Goal: Information Seeking & Learning: Learn about a topic

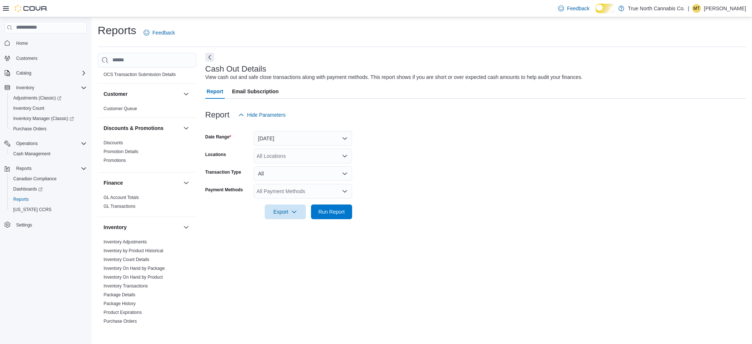
scroll to position [64, 0]
click at [182, 97] on button "button" at bounding box center [186, 92] width 9 height 9
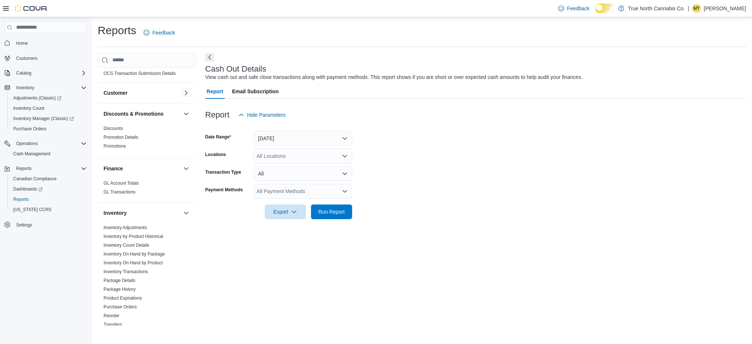
click at [182, 97] on button "button" at bounding box center [186, 92] width 9 height 9
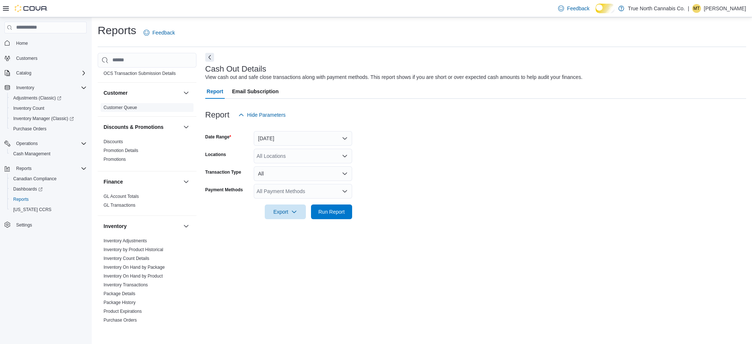
click at [137, 110] on link "Customer Queue" at bounding box center [120, 107] width 33 height 5
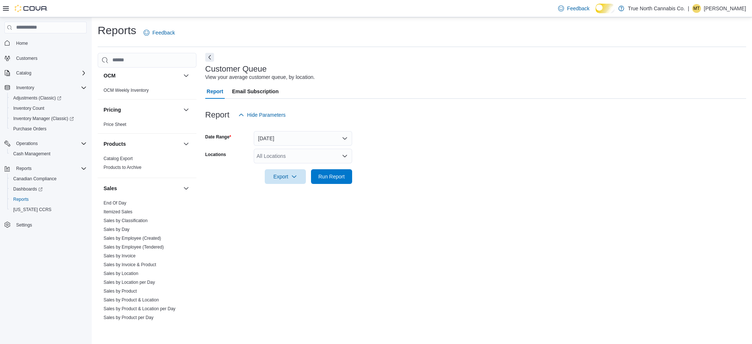
scroll to position [407, 0]
click at [143, 233] on span "Sales by Day" at bounding box center [147, 228] width 93 height 9
click at [130, 231] on link "Sales by Day" at bounding box center [117, 228] width 26 height 5
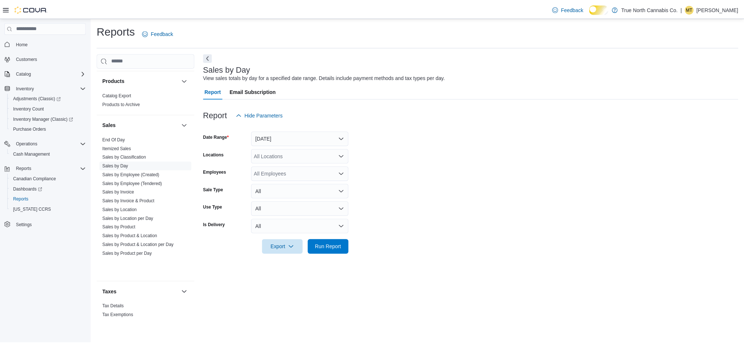
scroll to position [491, 0]
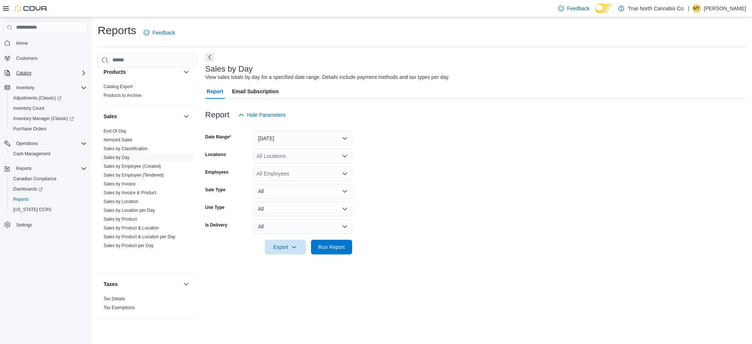
click at [83, 76] on icon "Complex example" at bounding box center [84, 73] width 6 height 6
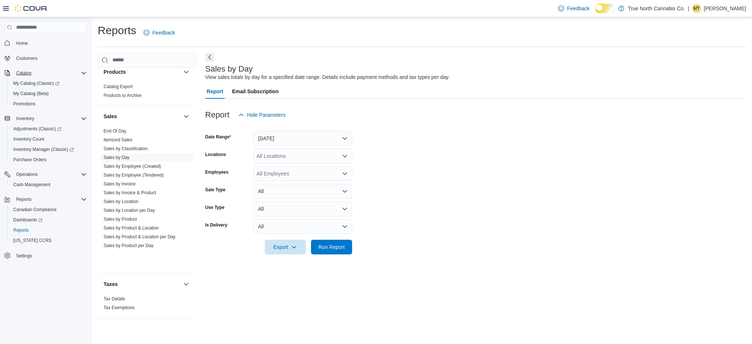
click at [55, 60] on span "Customers" at bounding box center [49, 58] width 73 height 9
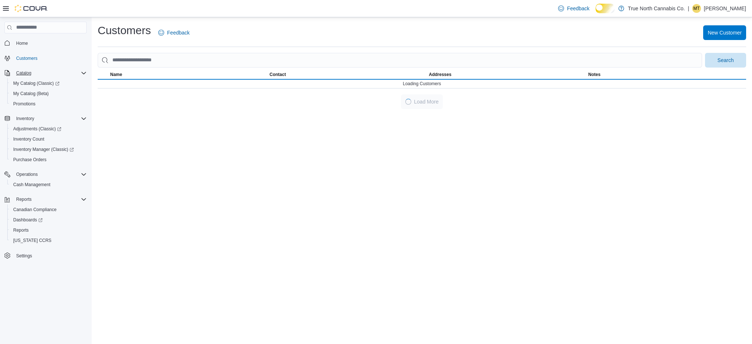
click at [37, 47] on span "Home" at bounding box center [49, 43] width 73 height 9
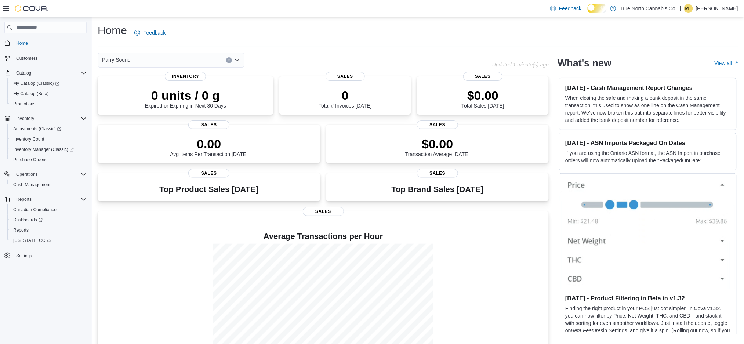
scroll to position [45, 0]
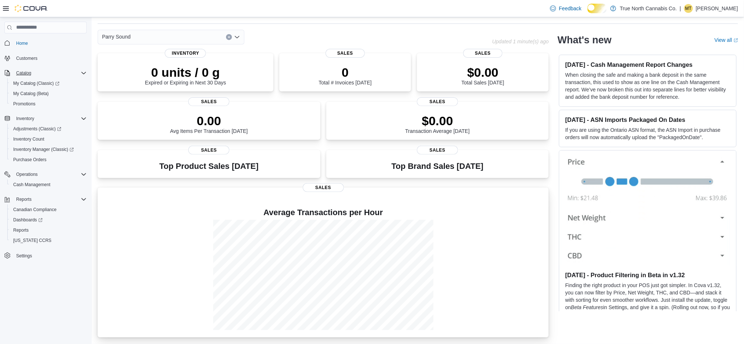
click at [414, 208] on h4 "Average Transactions per Hour" at bounding box center [323, 212] width 439 height 9
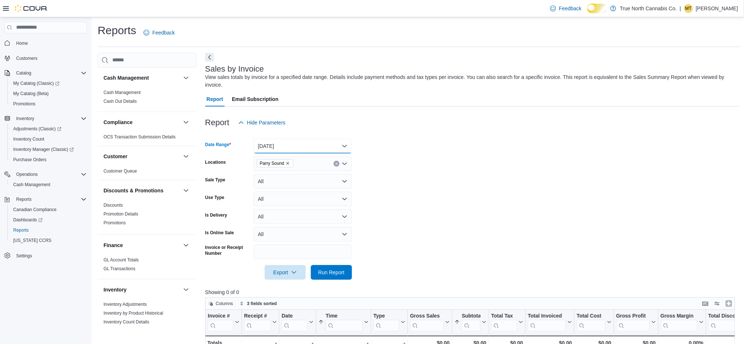
click at [340, 152] on button "[DATE]" at bounding box center [303, 146] width 98 height 15
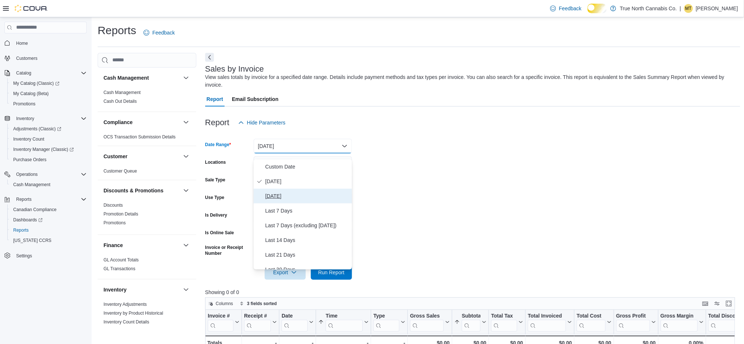
click at [303, 203] on button "[DATE]" at bounding box center [303, 196] width 98 height 15
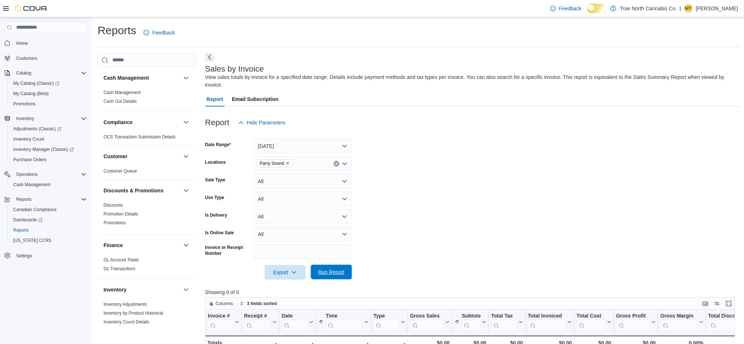
click at [332, 276] on span "Run Report" at bounding box center [331, 271] width 26 height 7
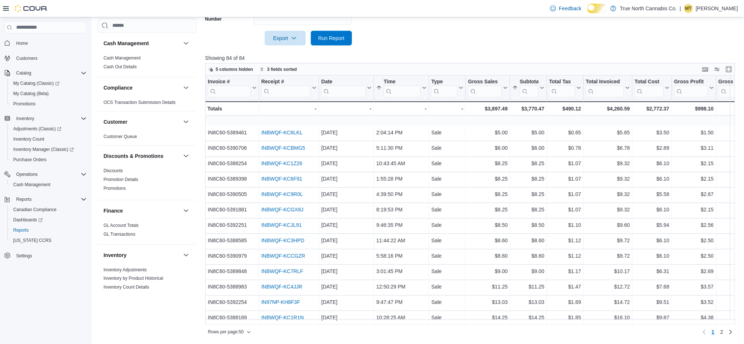
scroll to position [243, 0]
click at [159, 135] on span "Customer Queue" at bounding box center [147, 136] width 93 height 9
click at [137, 138] on link "Customer Queue" at bounding box center [120, 136] width 33 height 5
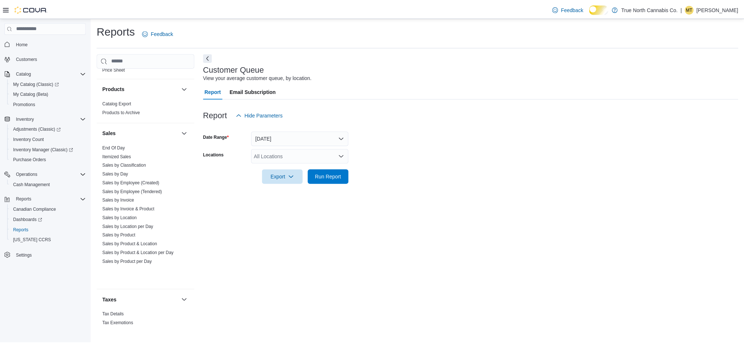
scroll to position [491, 0]
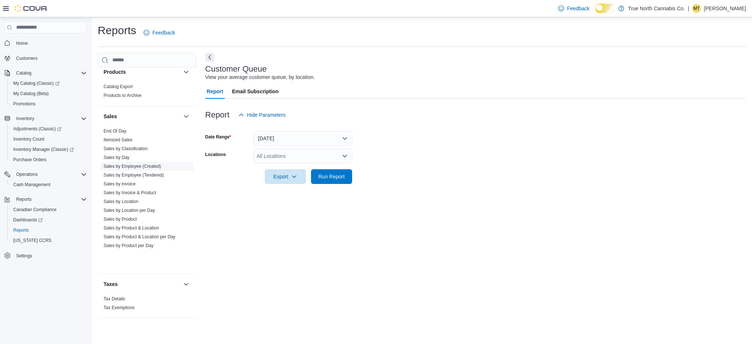
click at [130, 169] on link "Sales by Employee (Created)" at bounding box center [133, 166] width 58 height 5
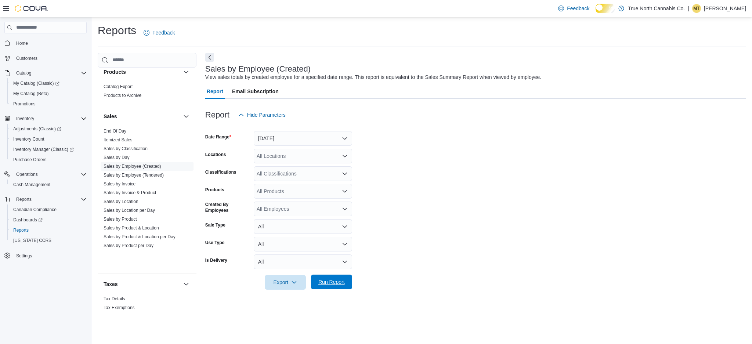
click at [328, 286] on span "Run Report" at bounding box center [331, 281] width 26 height 7
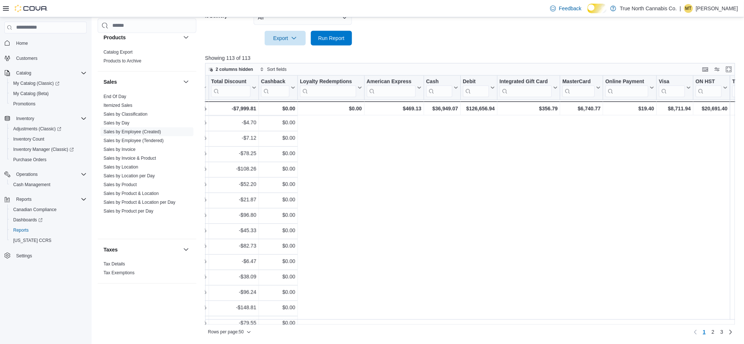
scroll to position [472, 0]
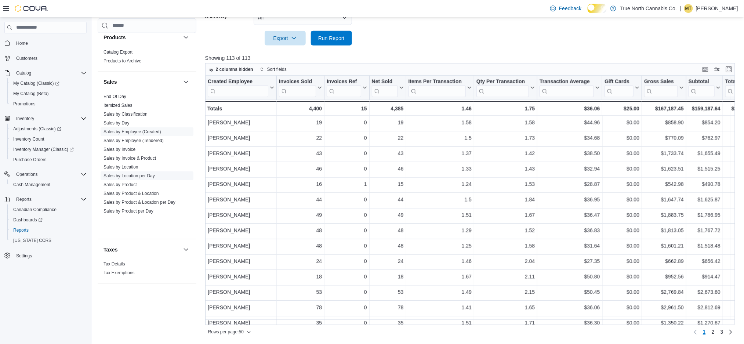
click at [155, 178] on link "Sales by Location per Day" at bounding box center [129, 175] width 51 height 5
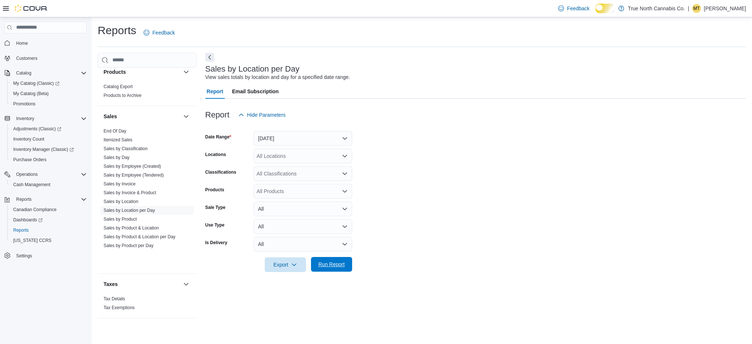
click at [324, 268] on span "Run Report" at bounding box center [331, 264] width 26 height 7
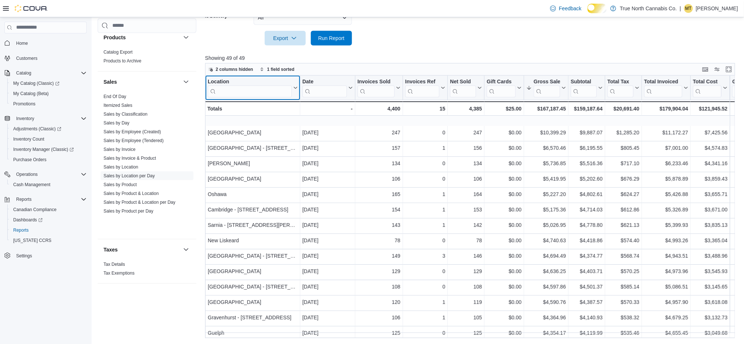
click at [261, 91] on input "search" at bounding box center [250, 91] width 84 height 12
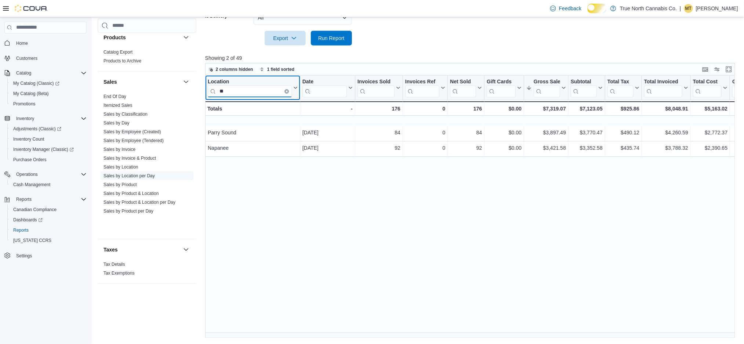
type input "*"
